Goal: Complete application form

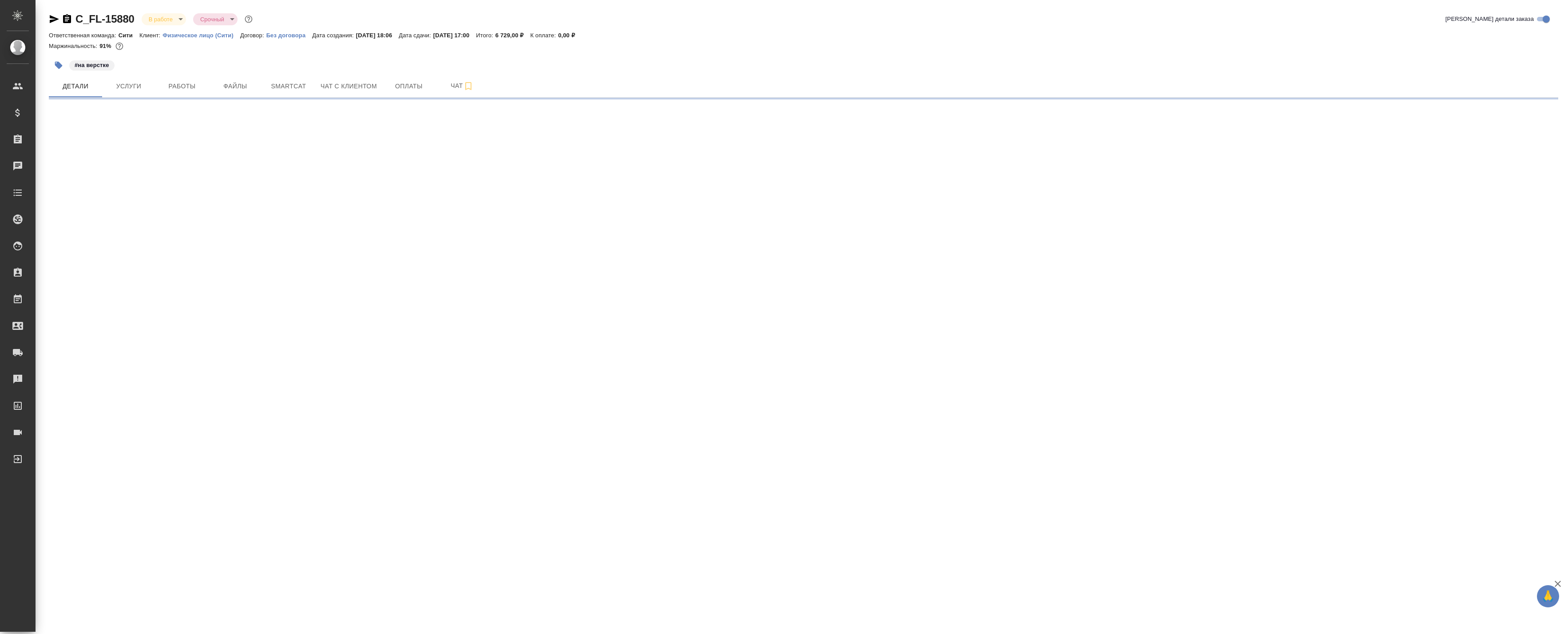
select select "RU"
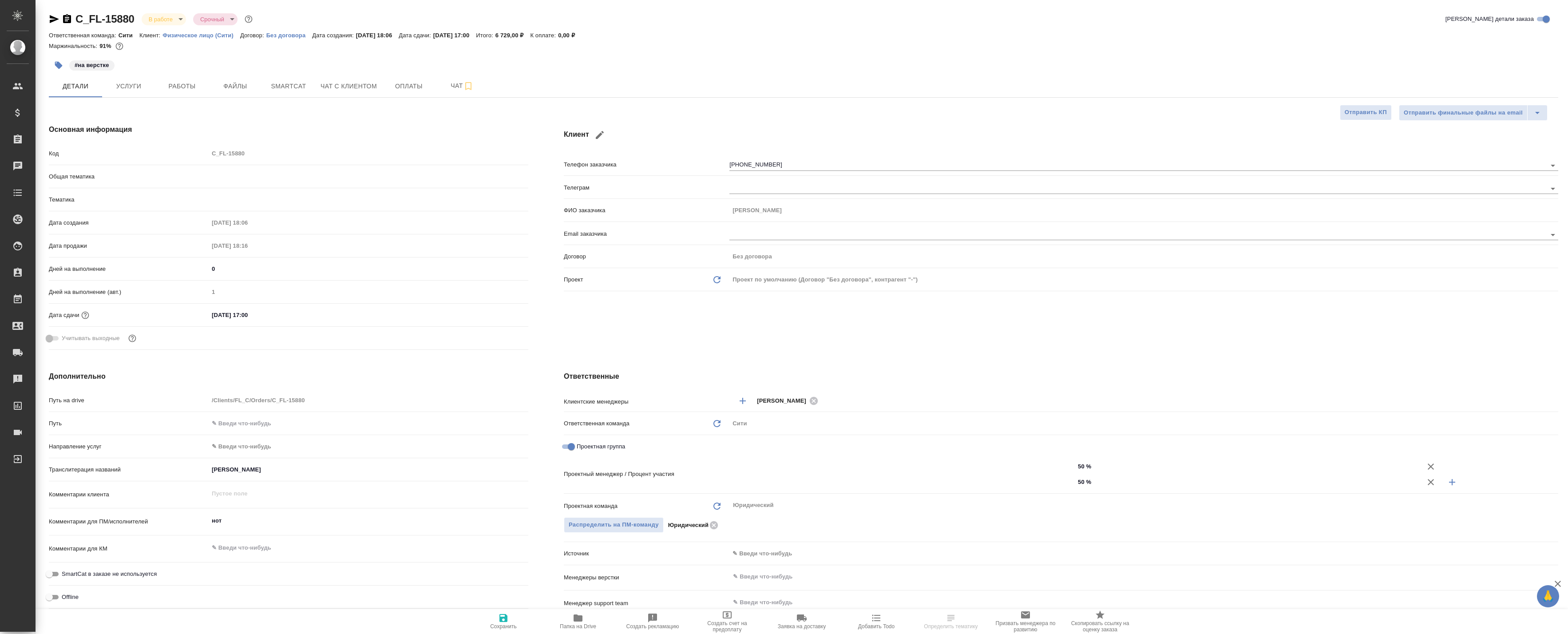
type textarea "x"
type input "[PERSON_NAME]"
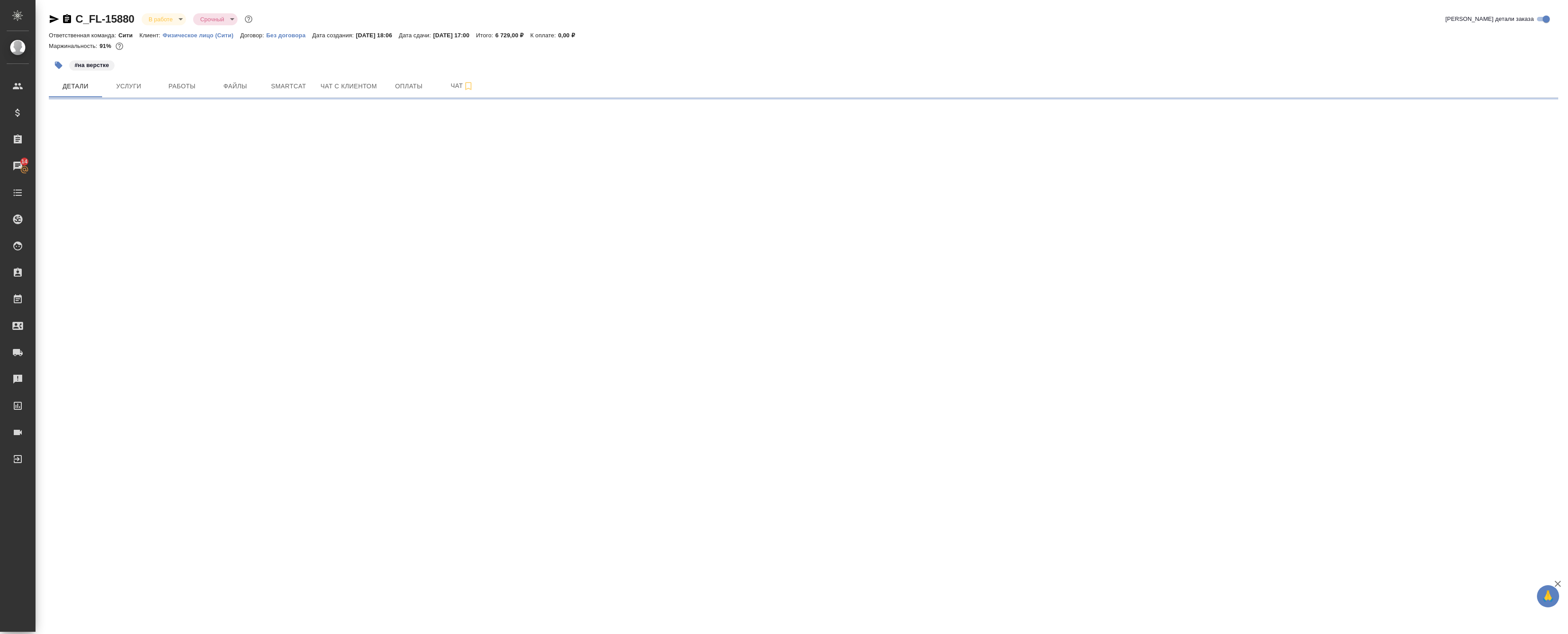
select select "RU"
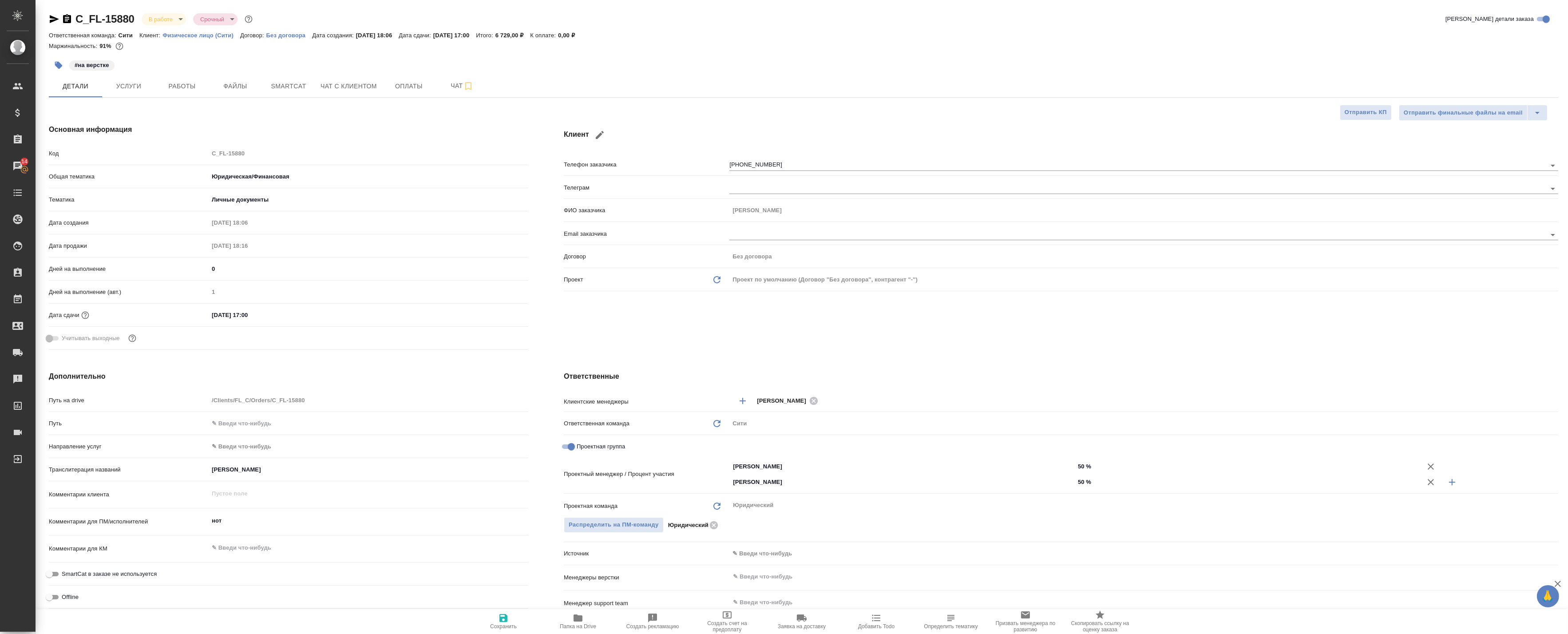
type textarea "x"
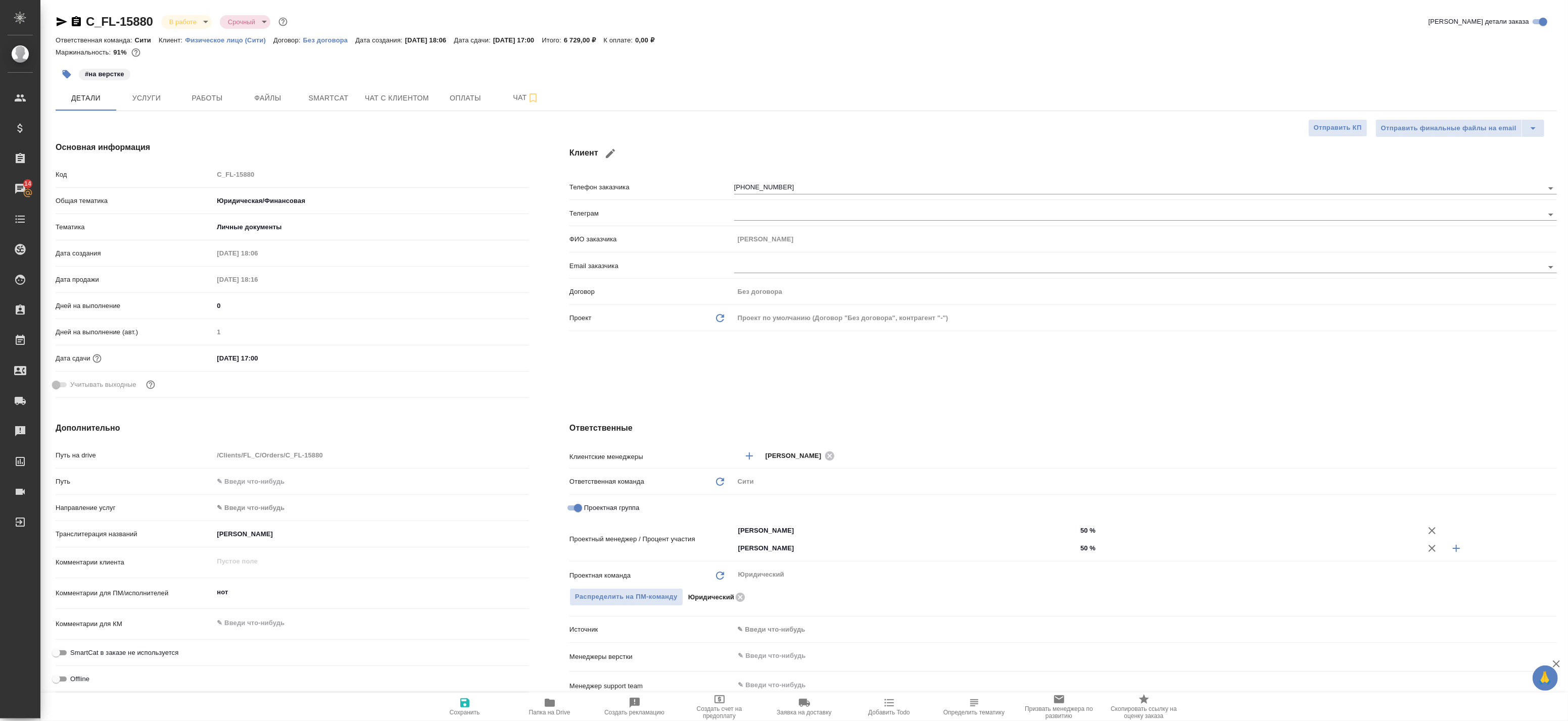
type textarea "x"
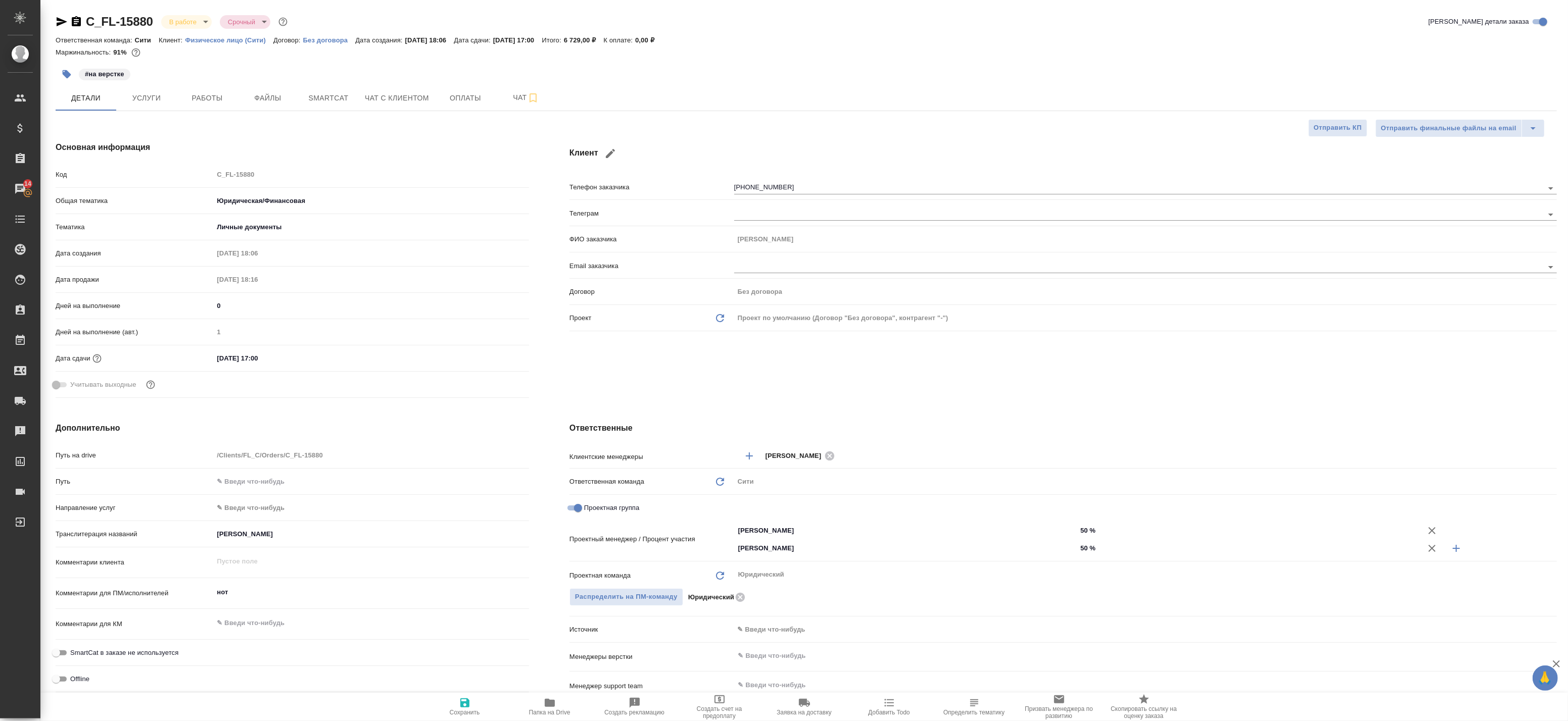
type textarea "x"
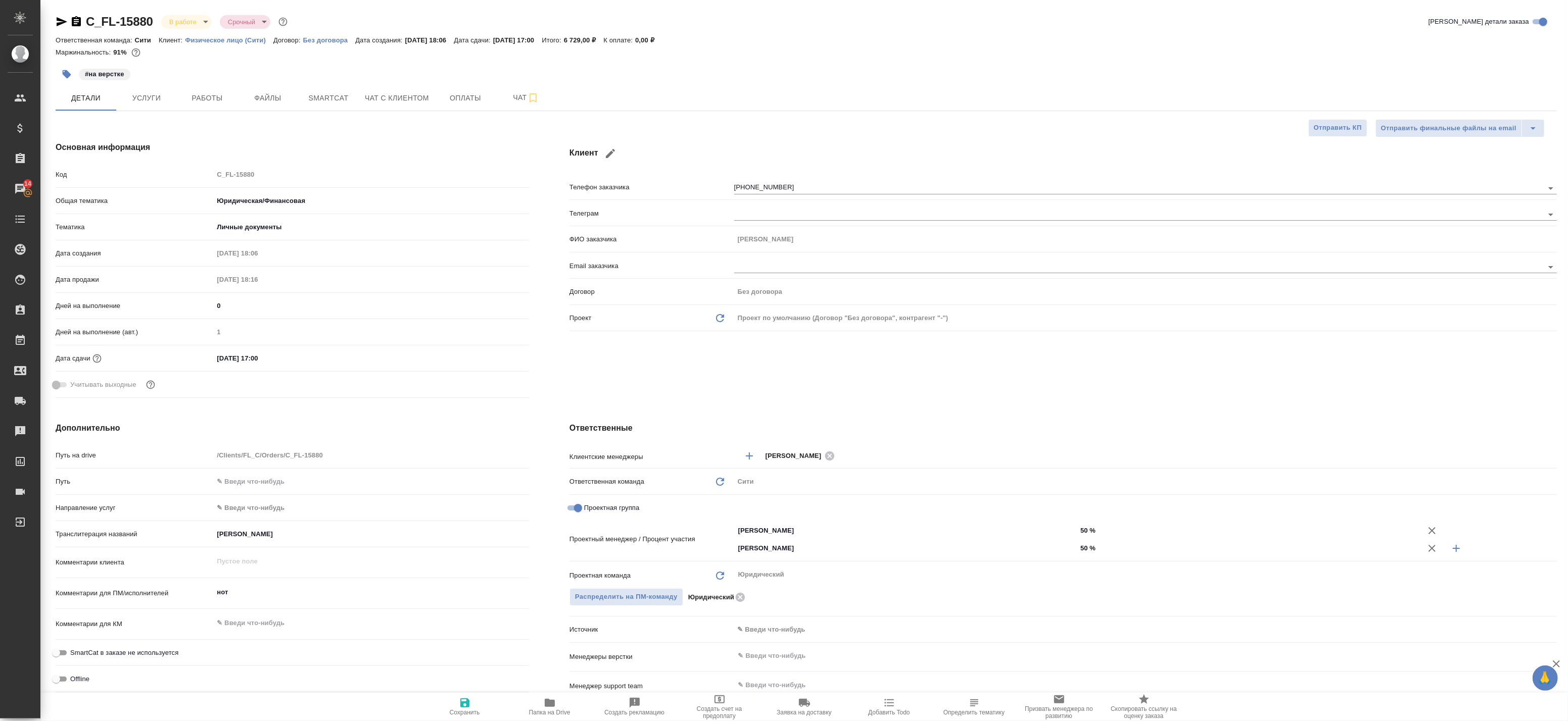
type textarea "x"
